Goal: Transaction & Acquisition: Book appointment/travel/reservation

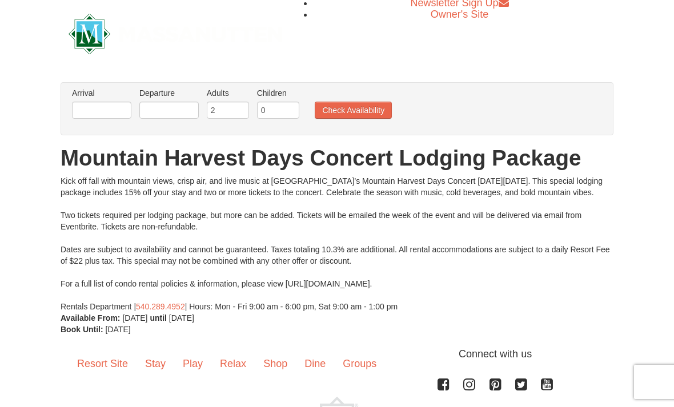
scroll to position [7, 0]
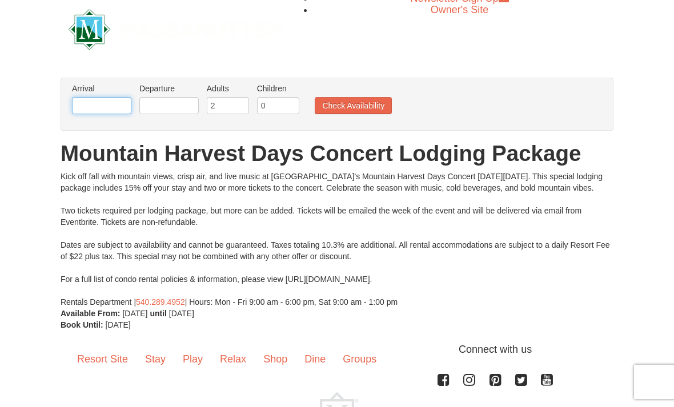
click at [113, 110] on input "text" at bounding box center [101, 105] width 59 height 17
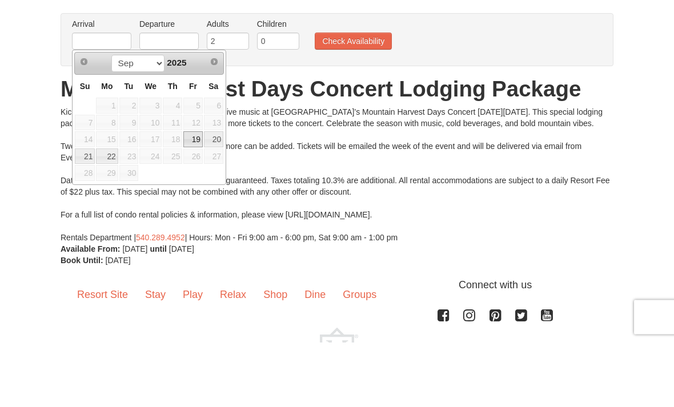
click at [195, 197] on link "19" at bounding box center [192, 205] width 19 height 16
type input "[DATE]"
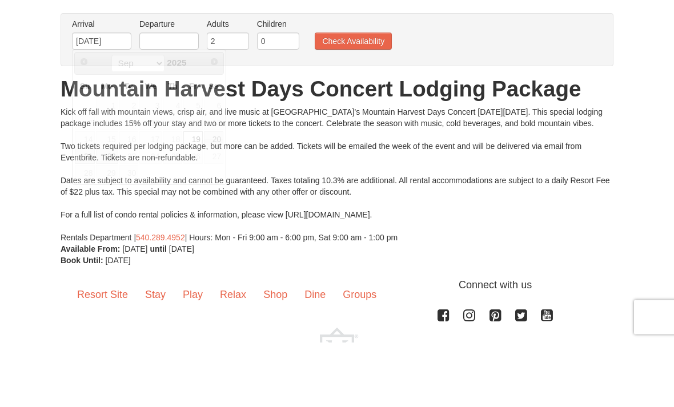
scroll to position [57, 0]
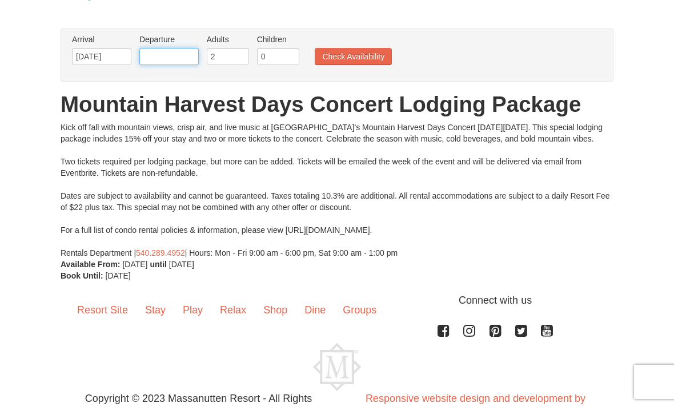
click at [173, 57] on input "text" at bounding box center [168, 56] width 59 height 17
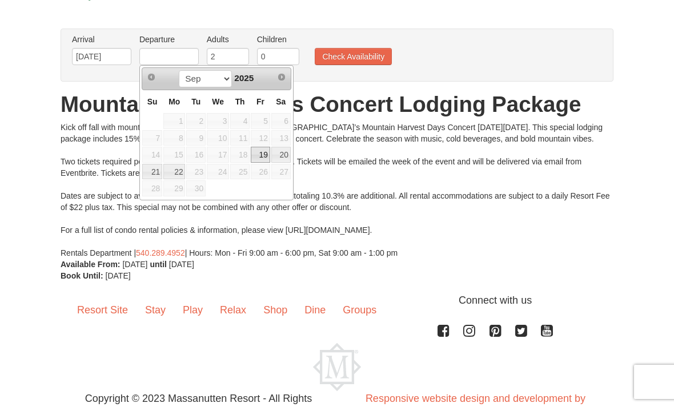
click at [178, 174] on link "22" at bounding box center [174, 172] width 22 height 16
type input "[DATE]"
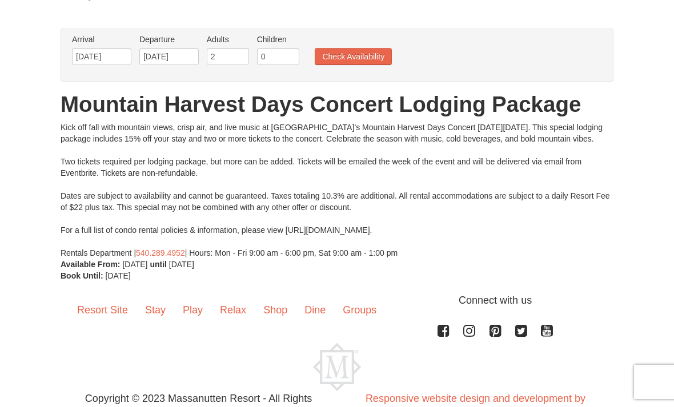
click at [370, 62] on button "Check Availability" at bounding box center [353, 56] width 77 height 17
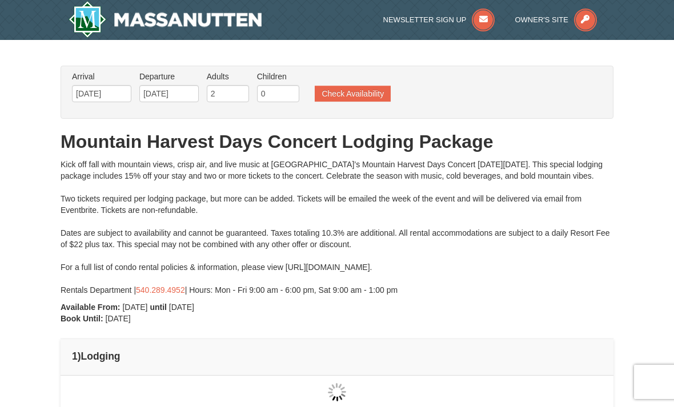
type input "09/20/2025"
type input "[DATE]"
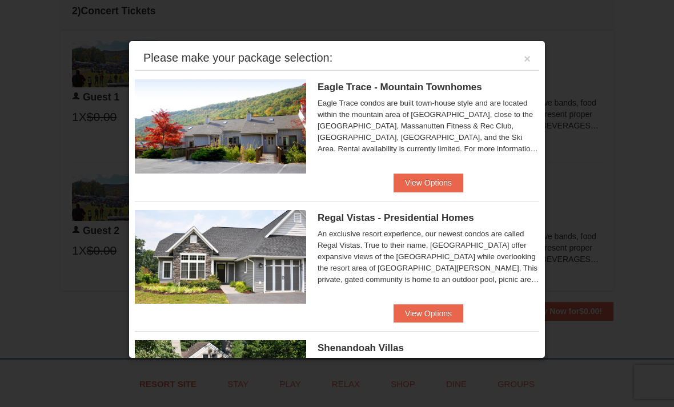
click at [440, 189] on button "View Options" at bounding box center [429, 183] width 70 height 18
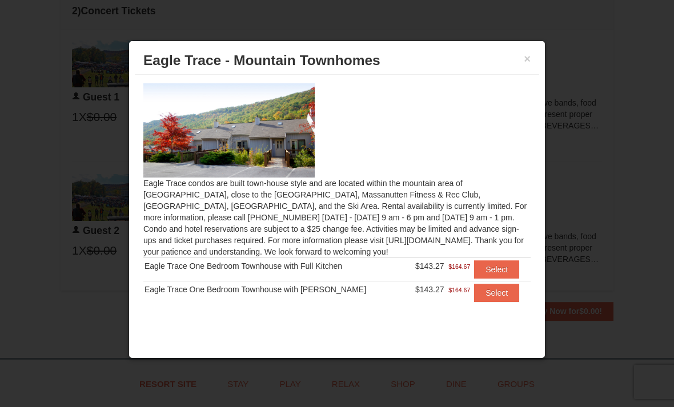
click at [524, 62] on button "×" at bounding box center [527, 58] width 7 height 11
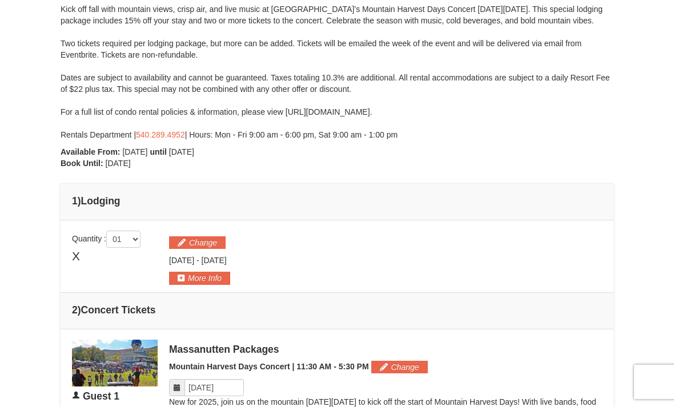
scroll to position [154, 0]
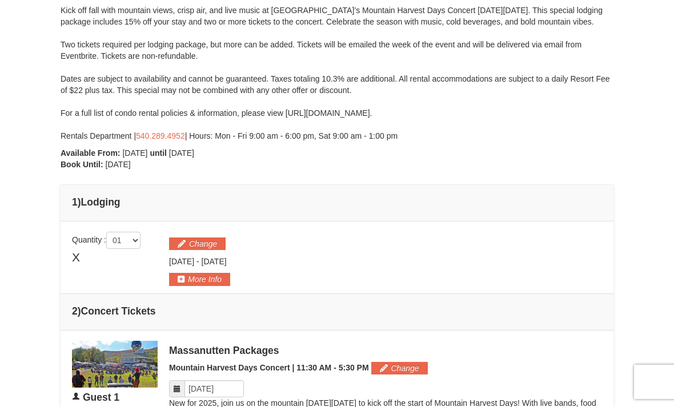
click at [80, 258] on span "X" at bounding box center [76, 257] width 8 height 17
click at [70, 262] on td "Please make your package selection: × Book Now" at bounding box center [337, 258] width 553 height 73
click at [80, 255] on span "X" at bounding box center [76, 257] width 8 height 17
click at [204, 244] on button "Change" at bounding box center [197, 244] width 57 height 13
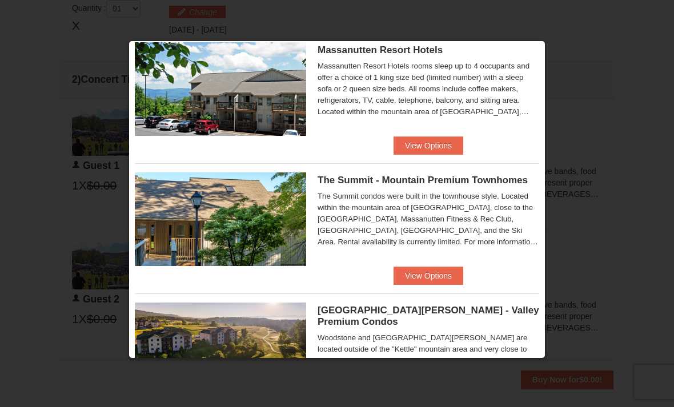
scroll to position [430, 0]
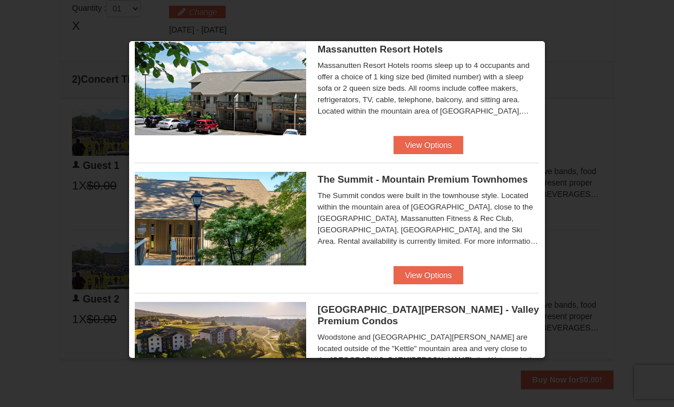
click at [434, 281] on button "View Options" at bounding box center [429, 275] width 70 height 18
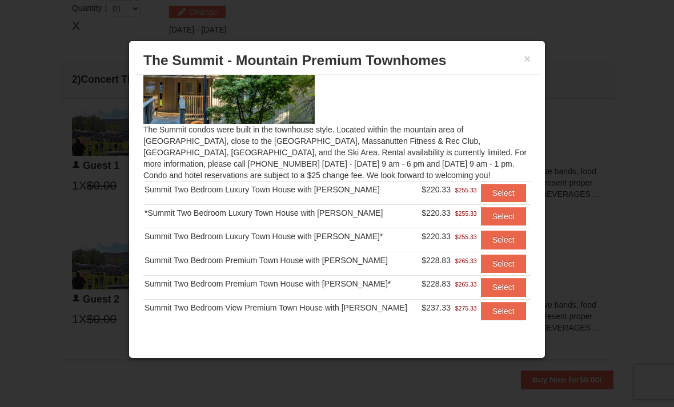
scroll to position [53, 0]
click at [529, 61] on button "×" at bounding box center [527, 58] width 7 height 11
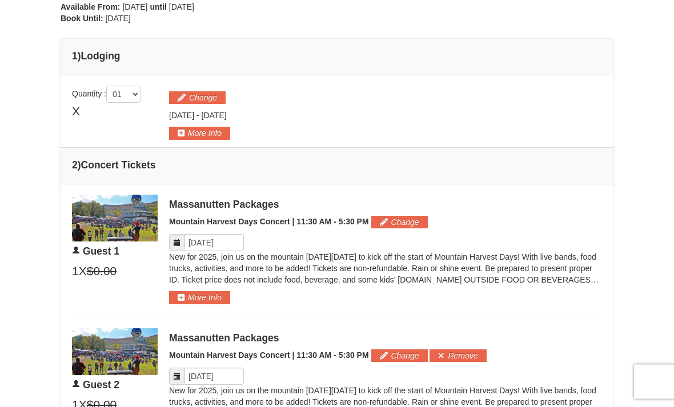
click at [208, 98] on button "Change" at bounding box center [197, 98] width 57 height 13
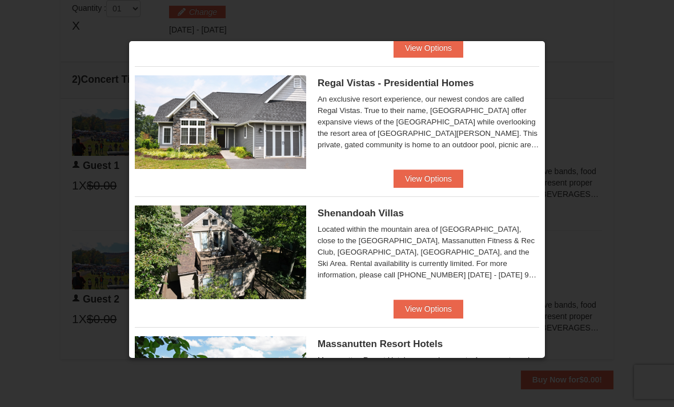
scroll to position [139, 0]
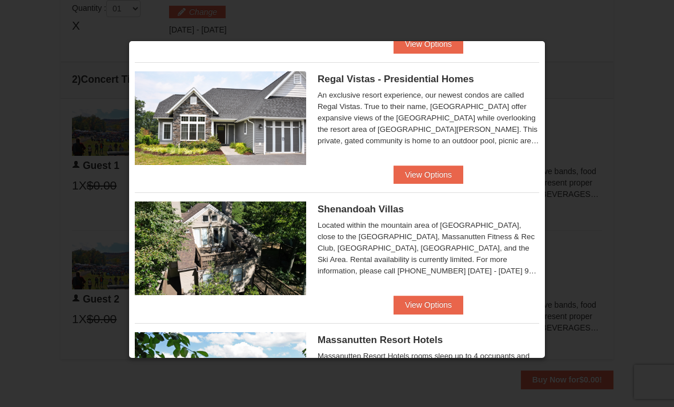
click at [434, 313] on button "View Options" at bounding box center [429, 305] width 70 height 18
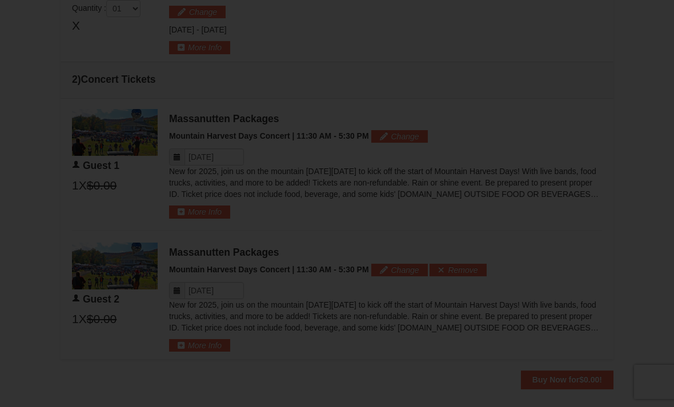
scroll to position [0, 0]
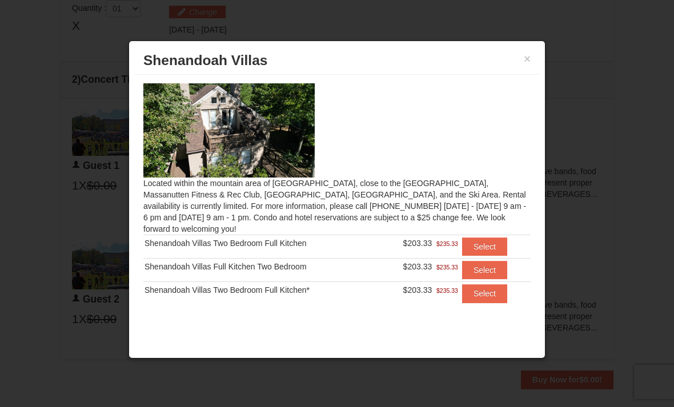
click at [527, 61] on button "×" at bounding box center [527, 58] width 7 height 11
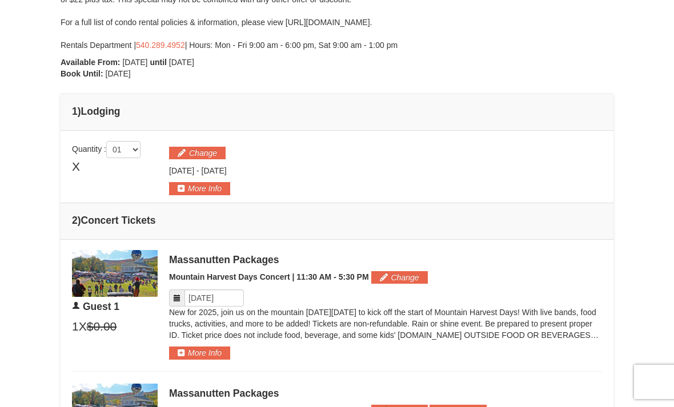
click at [207, 151] on button "Change" at bounding box center [197, 153] width 57 height 13
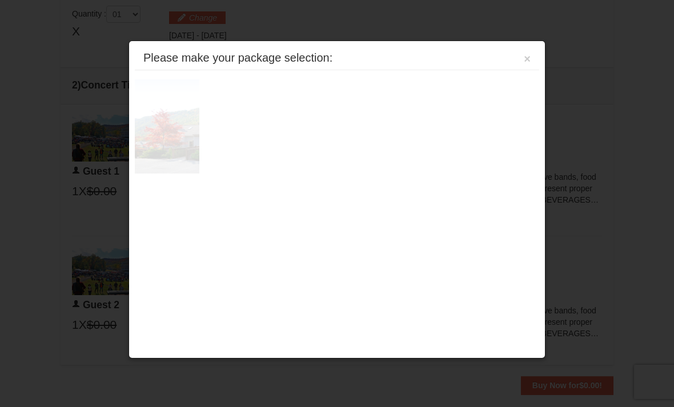
scroll to position [386, 0]
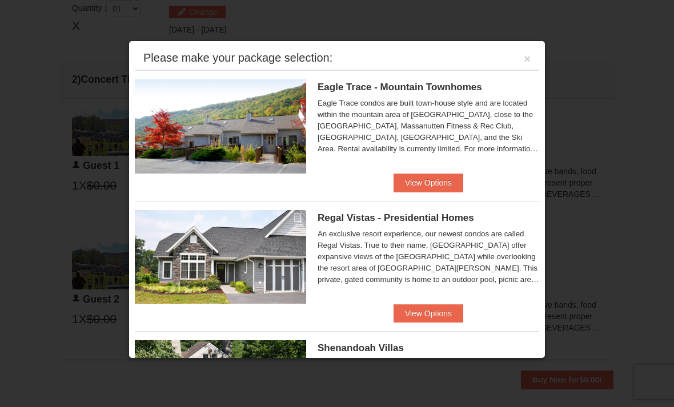
click at [436, 186] on button "View Options" at bounding box center [429, 183] width 70 height 18
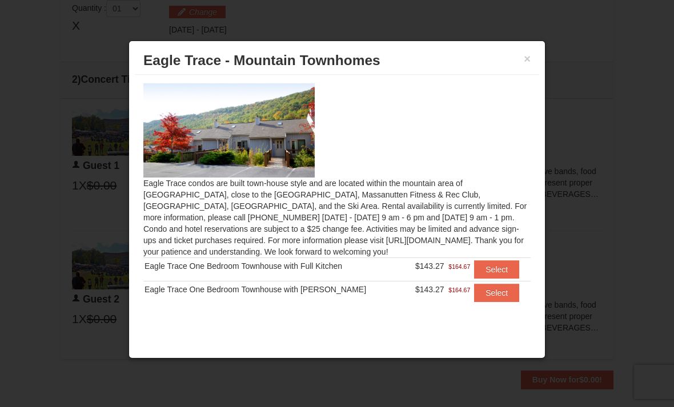
click at [527, 63] on button "×" at bounding box center [527, 58] width 7 height 11
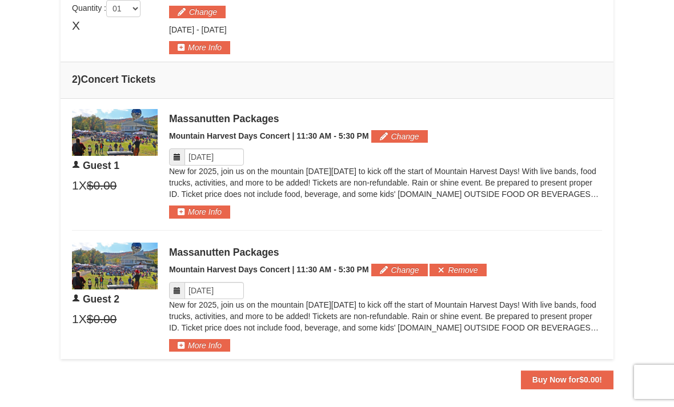
click at [210, 10] on button "Change" at bounding box center [197, 12] width 57 height 13
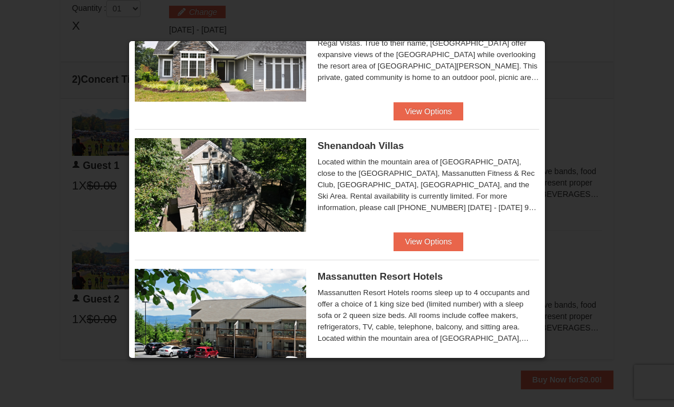
scroll to position [197, 0]
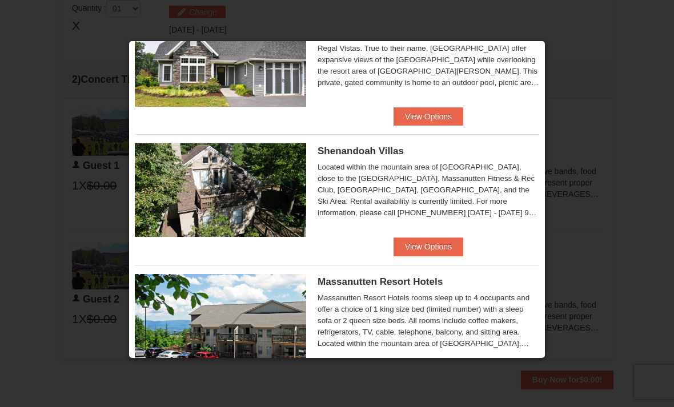
click at [434, 253] on button "View Options" at bounding box center [429, 247] width 70 height 18
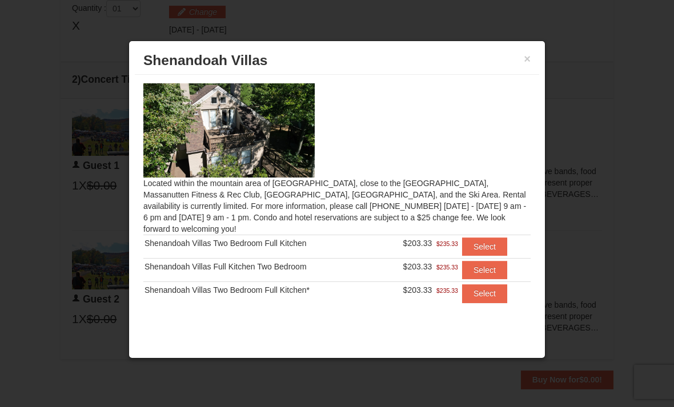
scroll to position [423, 0]
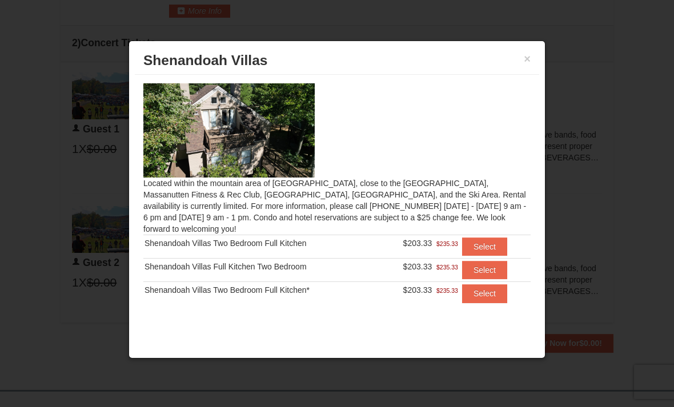
click at [488, 238] on button "Select" at bounding box center [484, 247] width 45 height 18
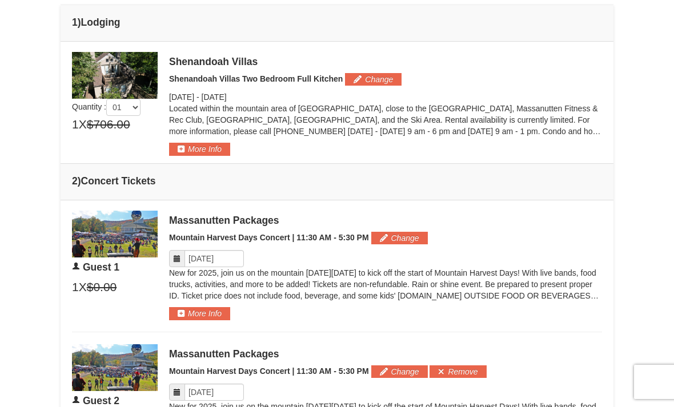
scroll to position [335, 0]
click at [378, 80] on button "Change" at bounding box center [373, 79] width 57 height 13
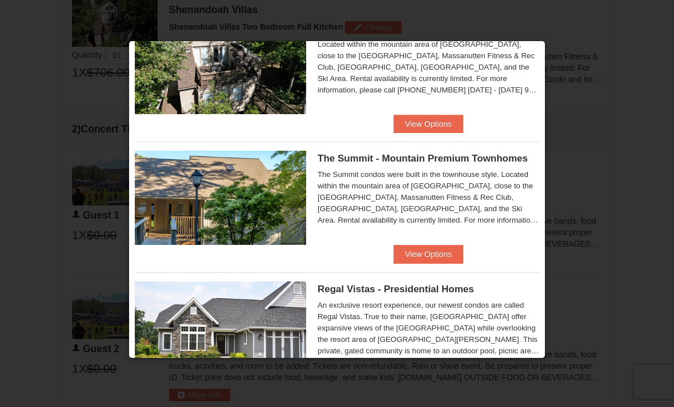
scroll to position [594, 0]
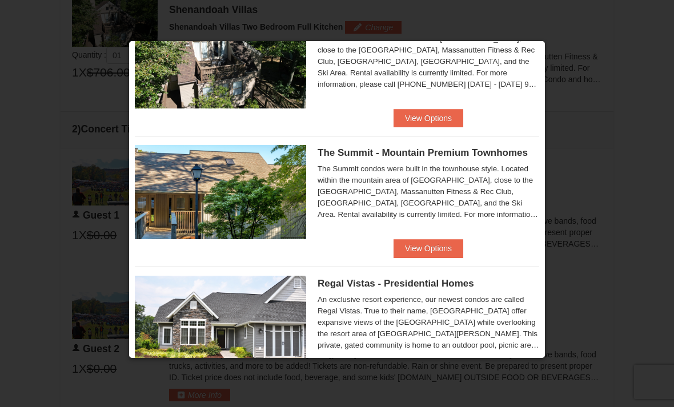
click at [440, 242] on button "View Options" at bounding box center [429, 248] width 70 height 18
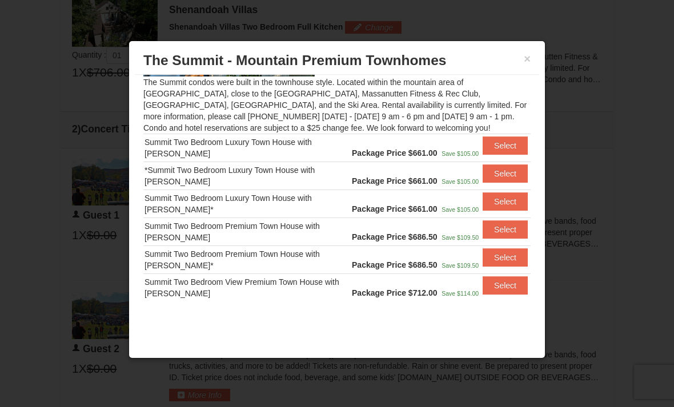
scroll to position [101, 0]
click at [524, 62] on button "×" at bounding box center [527, 58] width 7 height 11
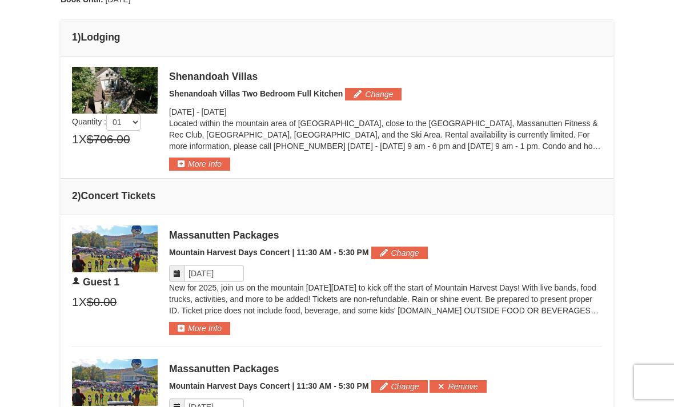
scroll to position [299, 0]
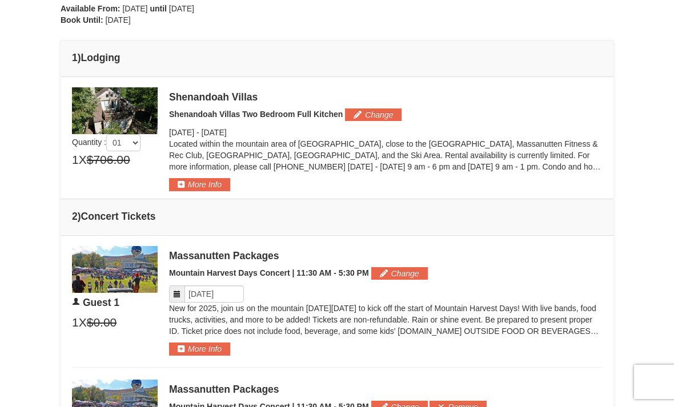
click at [380, 114] on button "Change" at bounding box center [373, 115] width 57 height 13
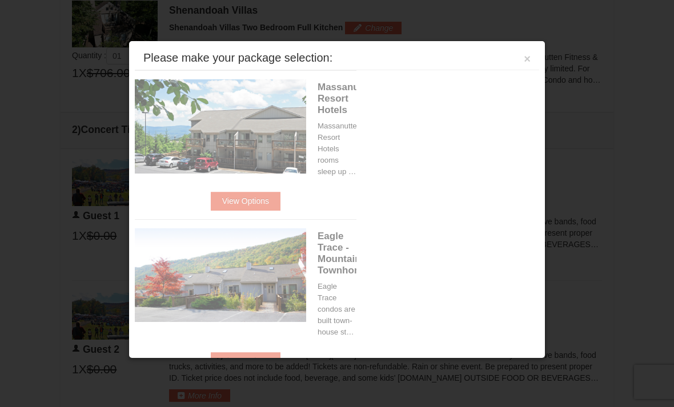
scroll to position [386, 0]
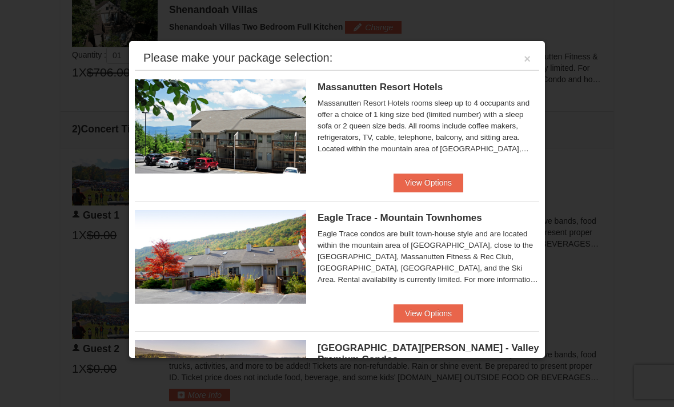
click at [431, 312] on button "View Options" at bounding box center [429, 313] width 70 height 18
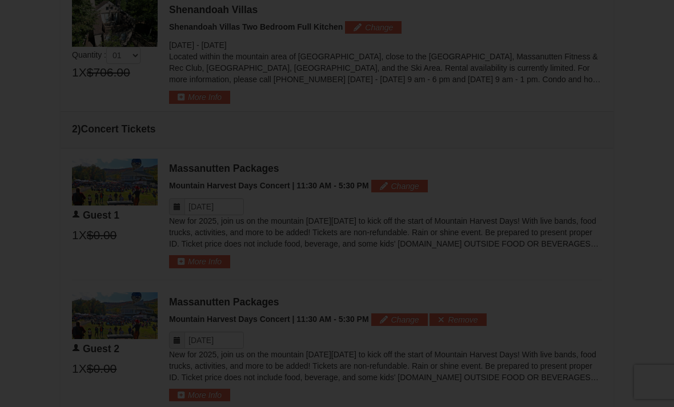
scroll to position [12, 0]
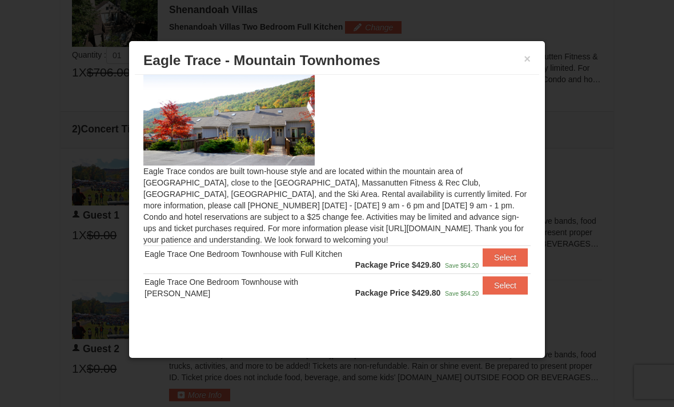
click at [504, 258] on button "Select" at bounding box center [505, 257] width 45 height 18
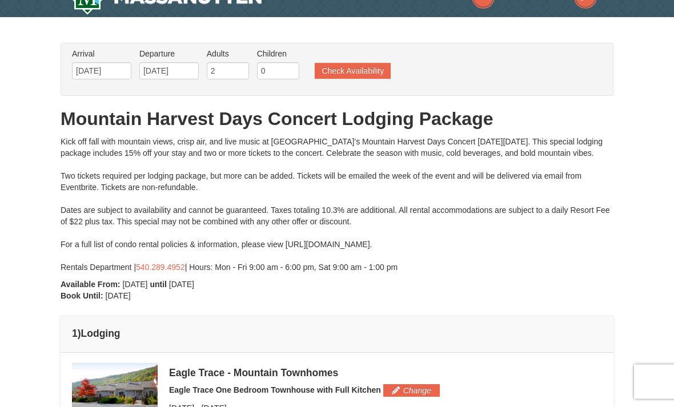
scroll to position [0, 0]
